Goal: Transaction & Acquisition: Download file/media

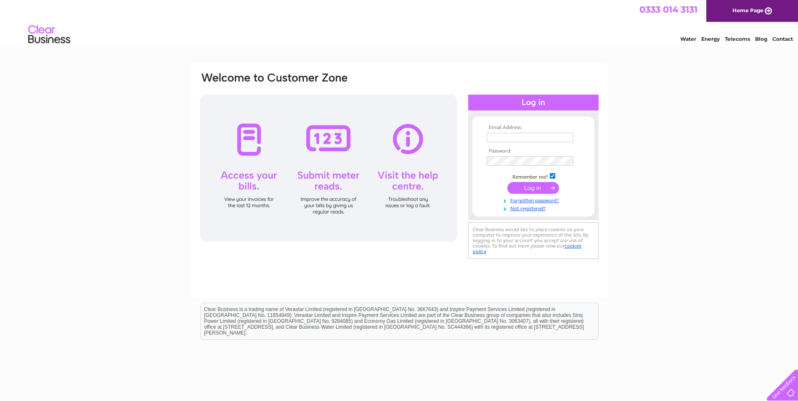
type input "parkhousebusinesspark@gmail.com"
click at [541, 189] on input "submit" at bounding box center [533, 188] width 52 height 12
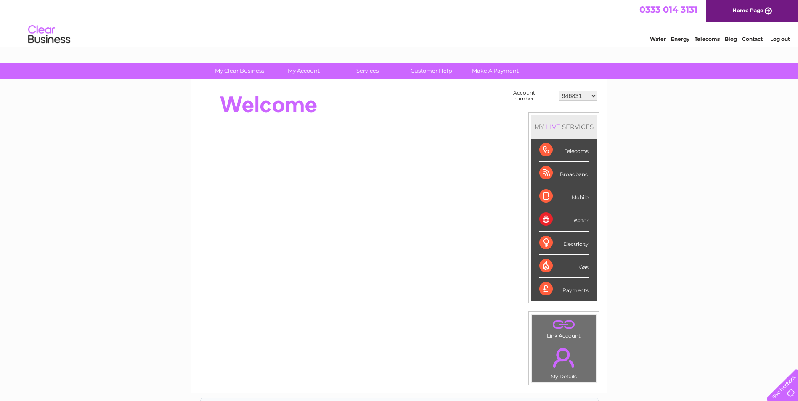
click at [592, 96] on select "946831 957308 957309 981134 992372 30324556" at bounding box center [578, 96] width 38 height 10
select select "30324556"
click at [559, 91] on select "946831 957308 957309 981134 992372 30324556" at bounding box center [578, 96] width 38 height 10
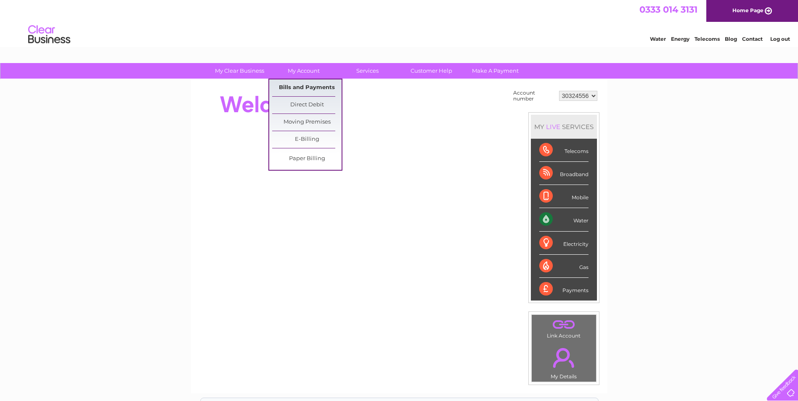
click at [310, 91] on link "Bills and Payments" at bounding box center [306, 87] width 69 height 17
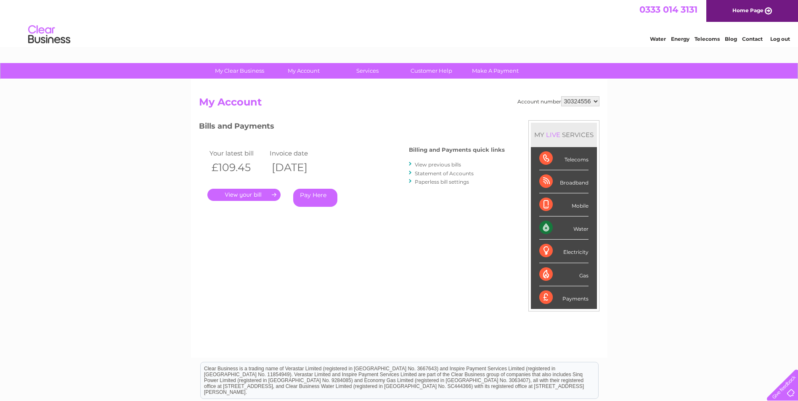
click at [240, 195] on link "." at bounding box center [243, 195] width 73 height 12
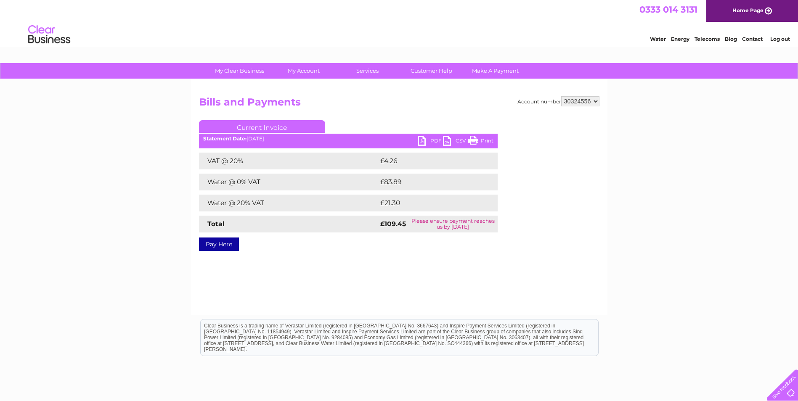
click at [434, 140] on link "PDF" at bounding box center [429, 142] width 25 height 12
click at [460, 139] on link "CSV" at bounding box center [455, 142] width 25 height 12
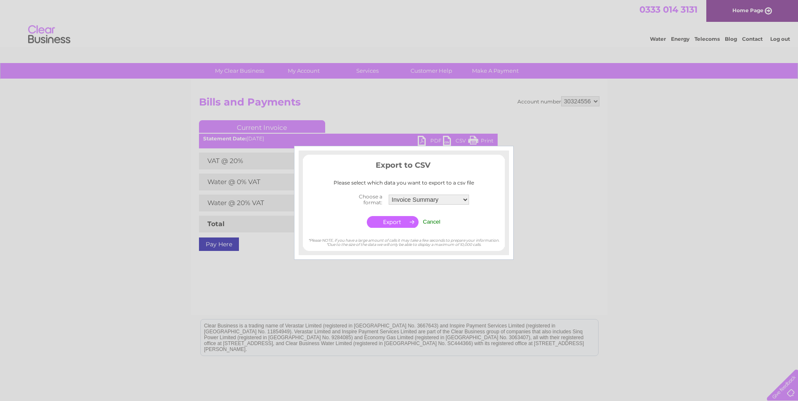
click at [401, 222] on input "button" at bounding box center [393, 222] width 52 height 12
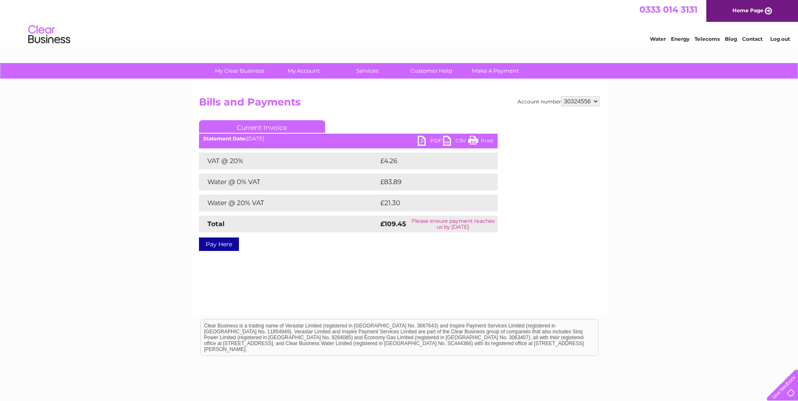
click at [460, 139] on link "CSV" at bounding box center [455, 142] width 25 height 12
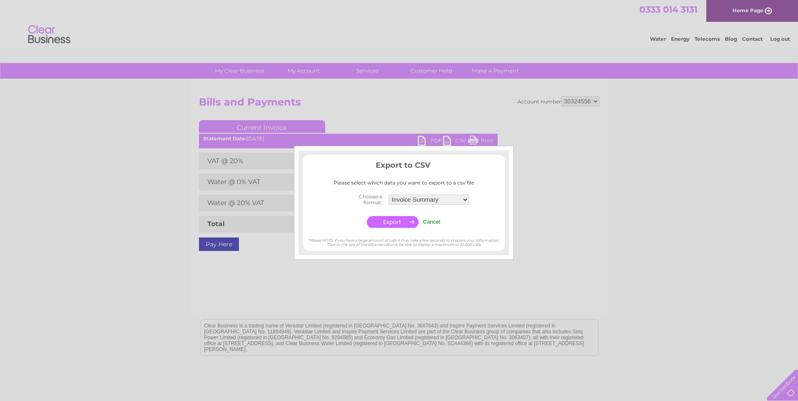
click at [561, 124] on div at bounding box center [399, 200] width 798 height 401
click at [433, 222] on input "Cancel" at bounding box center [432, 222] width 18 height 6
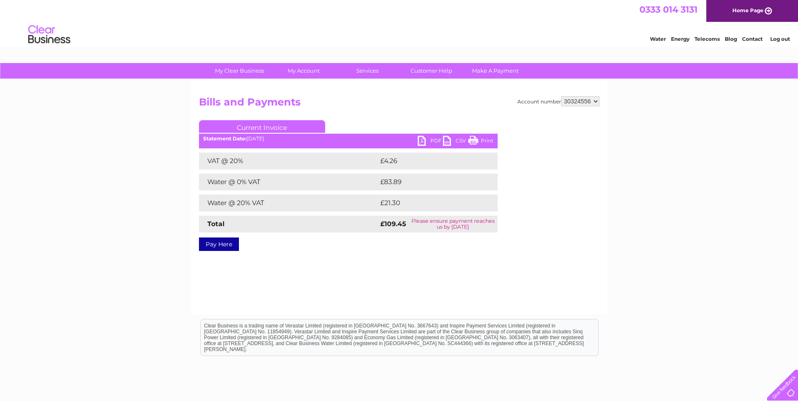
click at [436, 136] on link "PDF" at bounding box center [429, 142] width 25 height 12
